Goal: Find specific page/section: Find specific page/section

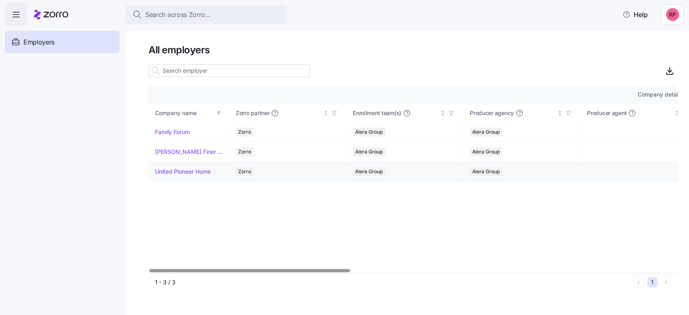
click at [186, 174] on link "United Pioneer Home" at bounding box center [183, 172] width 56 height 8
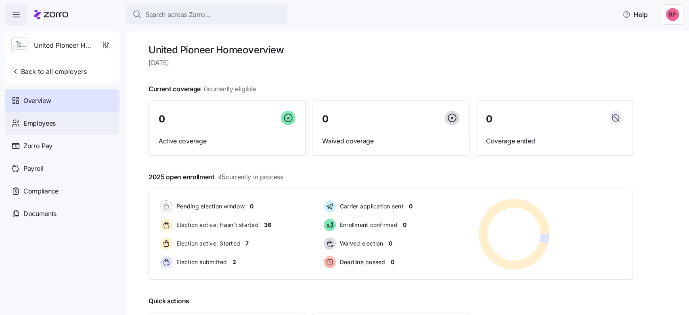
click at [33, 119] on span "Employees" at bounding box center [39, 123] width 32 height 10
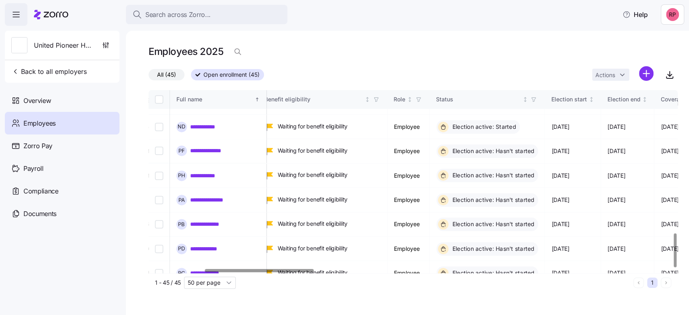
scroll to position [767, 272]
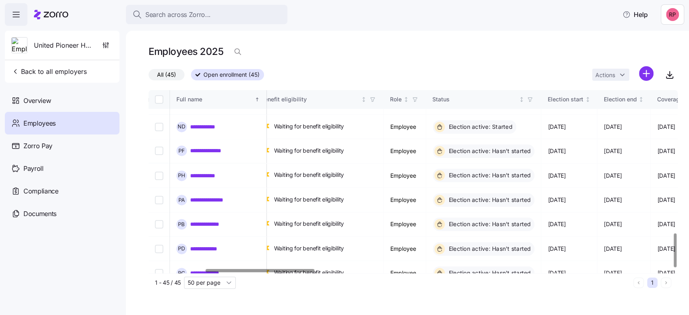
click at [268, 272] on div at bounding box center [259, 270] width 109 height 3
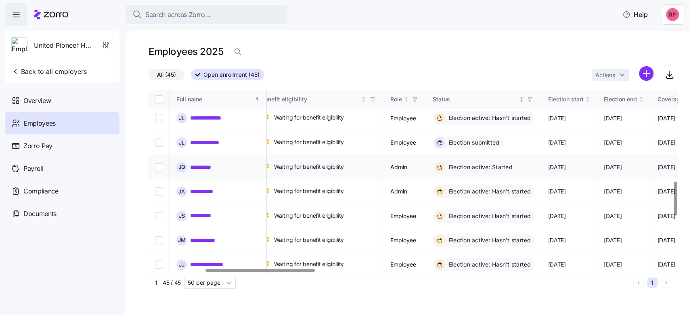
scroll to position [498, 272]
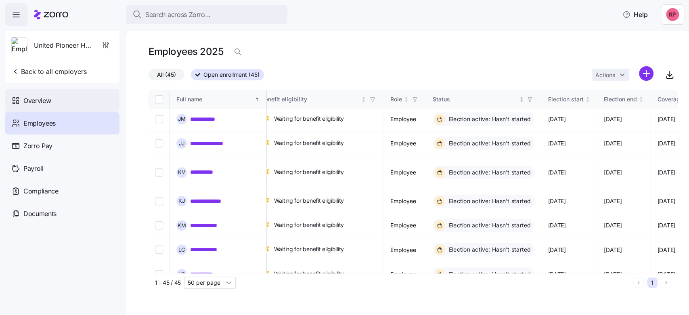
click at [37, 96] on span "Overview" at bounding box center [36, 101] width 27 height 10
